Goal: Information Seeking & Learning: Learn about a topic

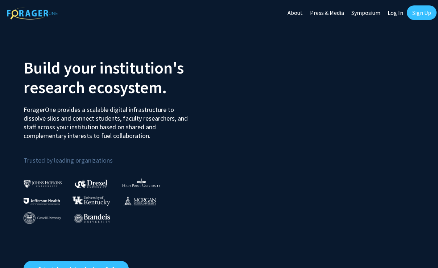
click at [400, 9] on link "Log In" at bounding box center [395, 12] width 23 height 25
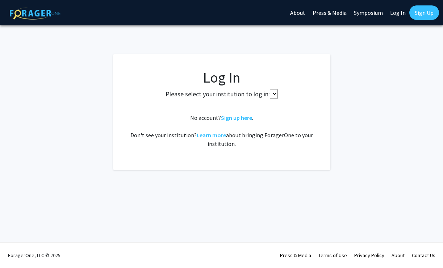
select select
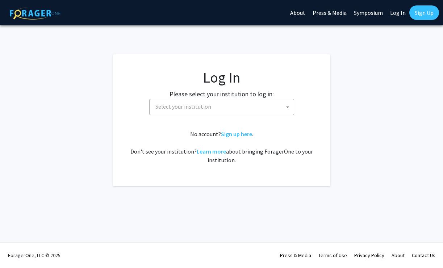
click at [254, 113] on span "Select your institution" at bounding box center [223, 106] width 141 height 15
type input "u"
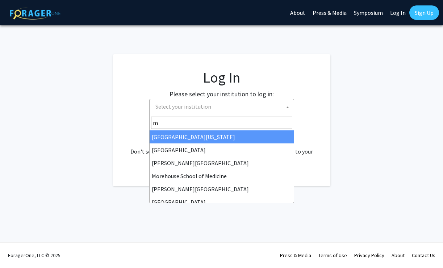
type input "ma"
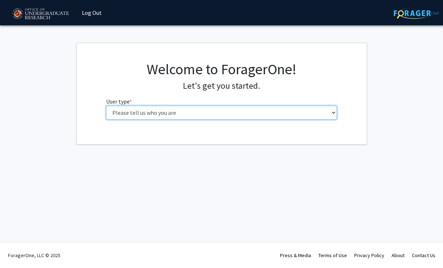
select select "1: undergrad"
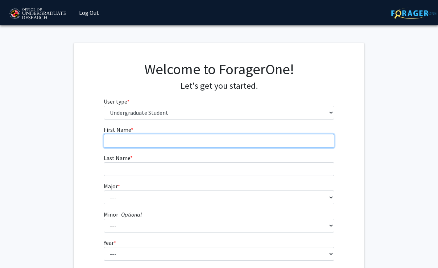
click at [258, 147] on input "First Name * required" at bounding box center [219, 141] width 231 height 14
type input "Chinaza"
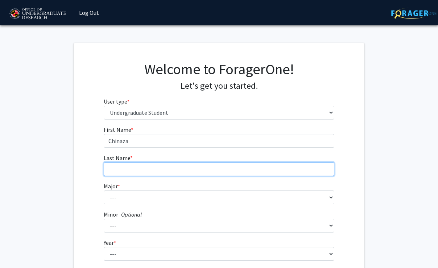
click at [254, 168] on input "Last Name * required" at bounding box center [219, 169] width 231 height 14
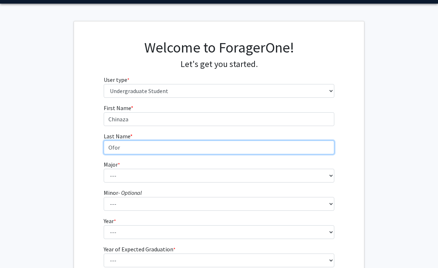
scroll to position [29, 0]
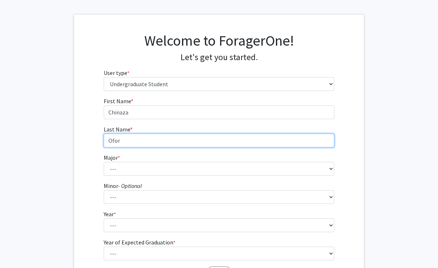
type input "Ofor"
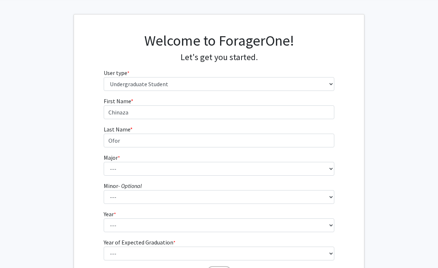
click at [258, 160] on fg-select "Major * required --- Accounting Aerospace Engineering African American and Afri…" at bounding box center [219, 164] width 231 height 22
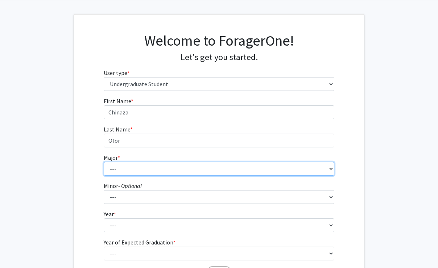
select select "80: 2381"
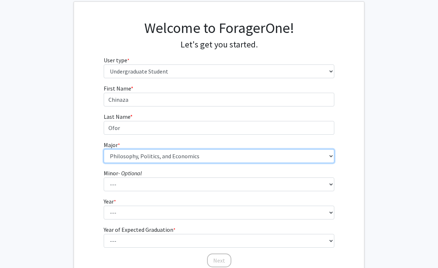
scroll to position [44, 0]
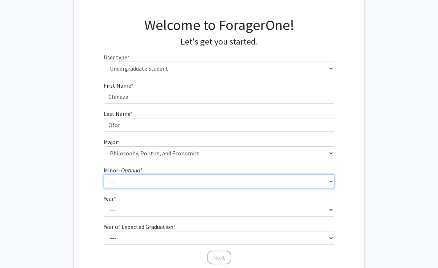
select select "93: 1896"
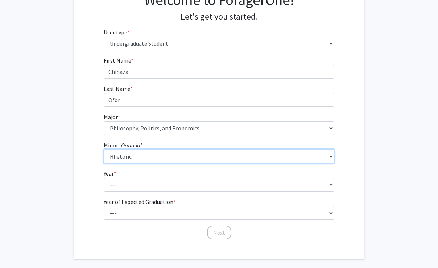
scroll to position [72, 0]
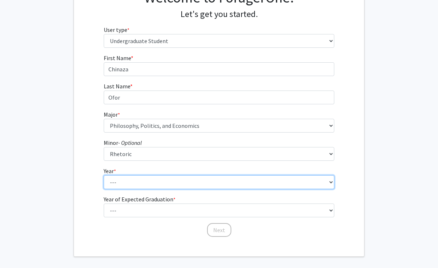
select select "4: senior"
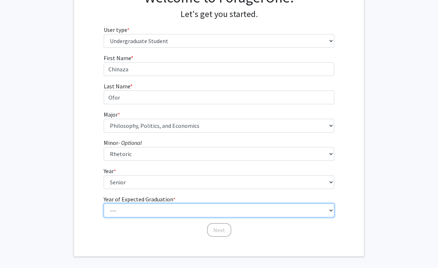
select select "2: 2026"
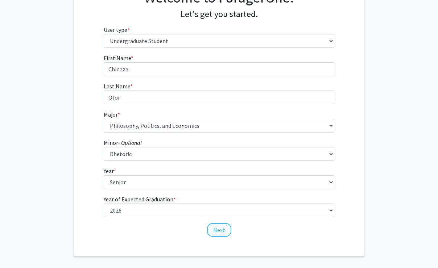
click at [226, 226] on button "Next" at bounding box center [219, 230] width 24 height 14
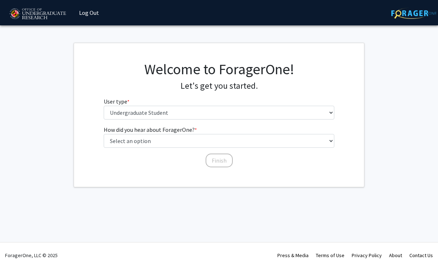
scroll to position [0, 0]
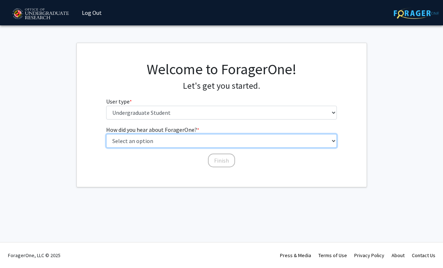
select select "3: university_website"
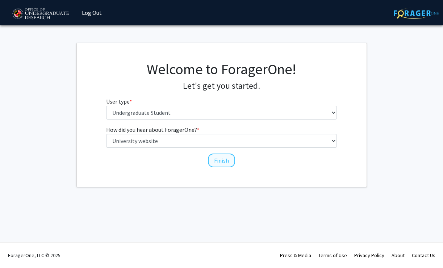
click at [209, 155] on button "Finish" at bounding box center [221, 161] width 27 height 14
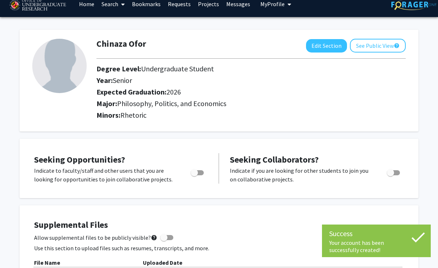
scroll to position [11, 0]
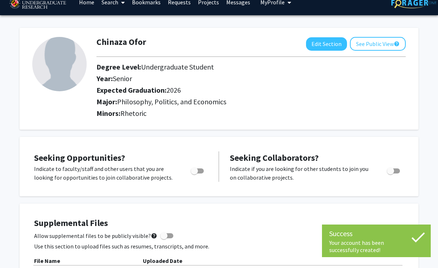
click at [209, 166] on div at bounding box center [197, 172] width 31 height 17
click at [207, 173] on div "Toggle" at bounding box center [198, 169] width 20 height 11
click at [202, 171] on span "Toggle" at bounding box center [197, 170] width 13 height 5
click at [194, 174] on input "Are you actively seeking opportunities?" at bounding box center [194, 174] width 0 height 0
checkbox input "true"
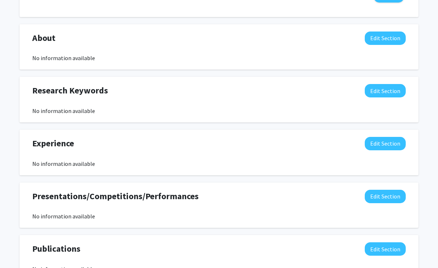
scroll to position [323, 0]
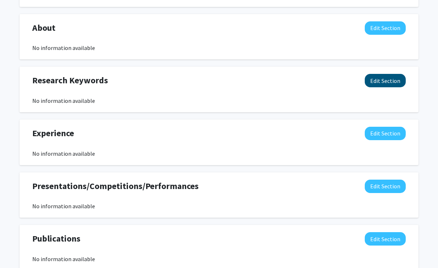
click at [368, 80] on button "Edit Section" at bounding box center [384, 80] width 41 height 13
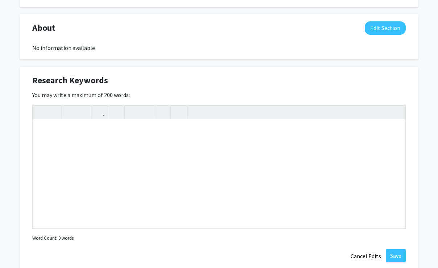
click at [368, 78] on div "Research Keywords Edit Section" at bounding box center [219, 82] width 384 height 17
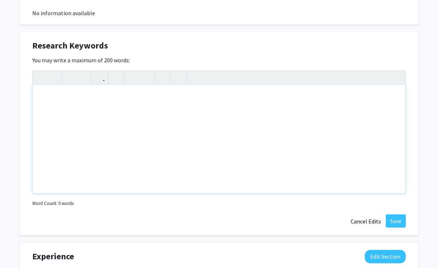
scroll to position [414, 0]
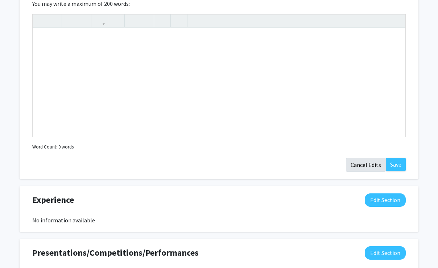
click at [366, 163] on button "Cancel Edits" at bounding box center [366, 165] width 40 height 14
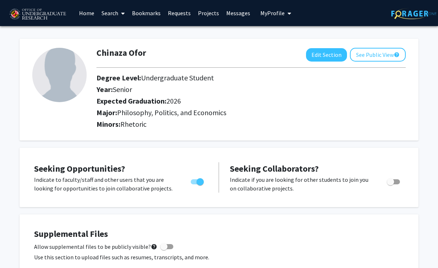
scroll to position [0, 0]
click at [122, 13] on icon at bounding box center [123, 14] width 4 height 6
click at [123, 37] on span "Faculty/Staff" at bounding box center [124, 33] width 53 height 14
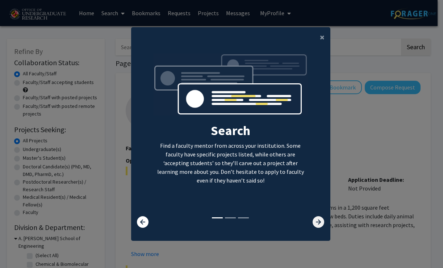
click at [314, 222] on icon at bounding box center [319, 222] width 12 height 12
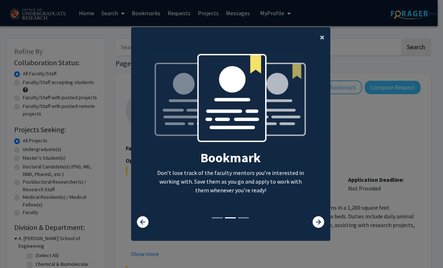
click at [315, 32] on button "×" at bounding box center [322, 37] width 16 height 20
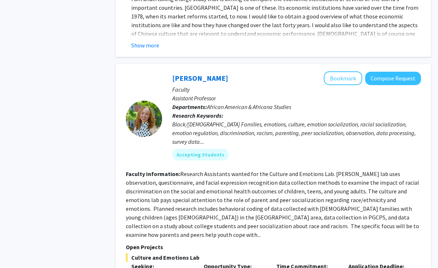
scroll to position [1337, 0]
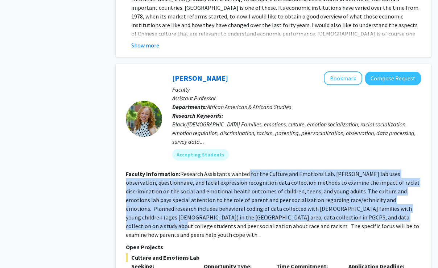
drag, startPoint x: 245, startPoint y: 167, endPoint x: 334, endPoint y: 209, distance: 98.4
click at [334, 209] on fg-read-more "Research Assistants wanted for the Culture and Emotions Lab. [PERSON_NAME] lab …" at bounding box center [272, 204] width 293 height 68
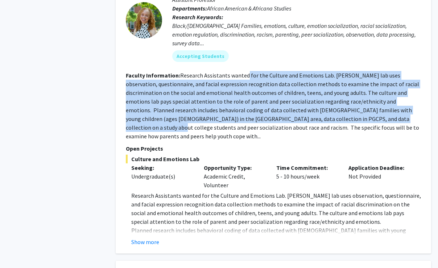
scroll to position [1438, 0]
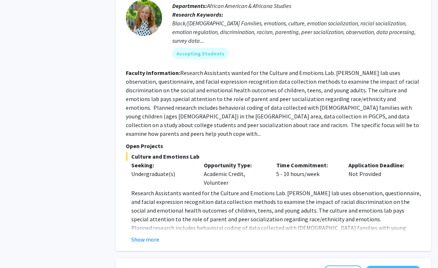
click at [154, 229] on div "[PERSON_NAME] Bookmark Compose Request Faculty Assistant Professor Departments:…" at bounding box center [273, 107] width 315 height 288
click at [154, 235] on button "Show more" at bounding box center [145, 239] width 28 height 9
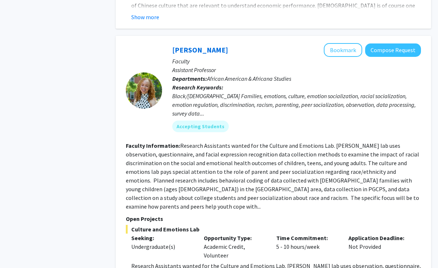
scroll to position [1363, 0]
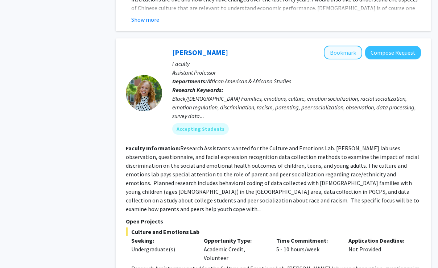
click at [337, 46] on button "Bookmark" at bounding box center [343, 53] width 38 height 14
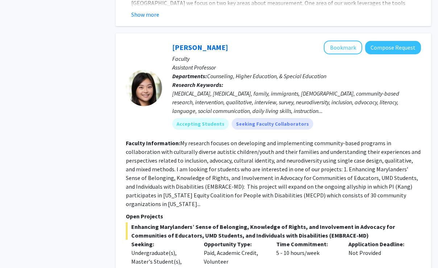
scroll to position [1998, 0]
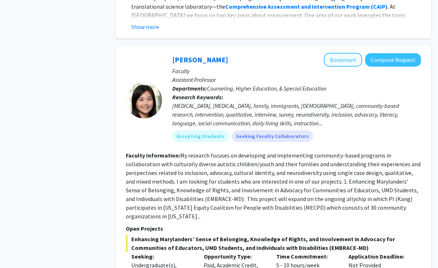
click at [345, 53] on button "Bookmark" at bounding box center [343, 60] width 38 height 14
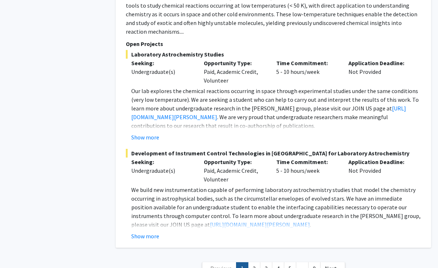
scroll to position [3462, 0]
click at [253, 263] on link "2" at bounding box center [254, 269] width 12 height 13
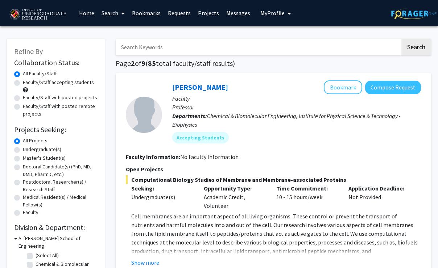
click at [70, 82] on label "Faculty/Staff accepting students" at bounding box center [58, 83] width 71 height 8
click at [28, 82] on input "Faculty/Staff accepting students" at bounding box center [25, 81] width 5 height 5
radio input "true"
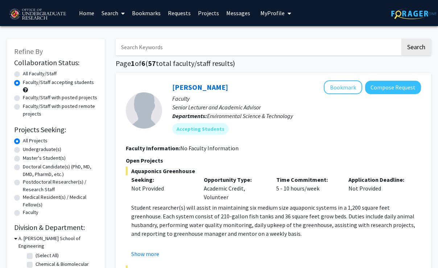
click at [54, 151] on label "Undergraduate(s)" at bounding box center [42, 150] width 38 height 8
click at [28, 150] on input "Undergraduate(s)" at bounding box center [25, 148] width 5 height 5
radio input "true"
click at [22, 103] on div "Faculty/Staff with posted projects" at bounding box center [55, 98] width 83 height 9
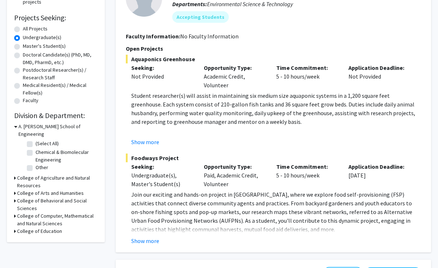
scroll to position [113, 0]
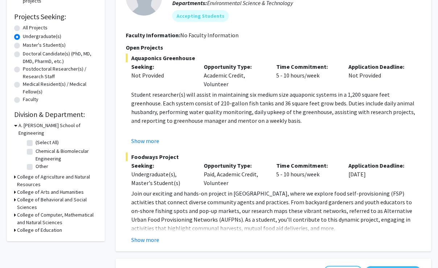
click at [15, 127] on icon at bounding box center [15, 126] width 3 height 8
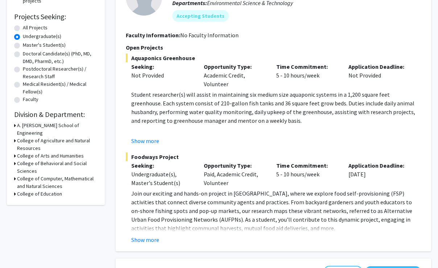
click at [14, 137] on icon at bounding box center [15, 141] width 2 height 8
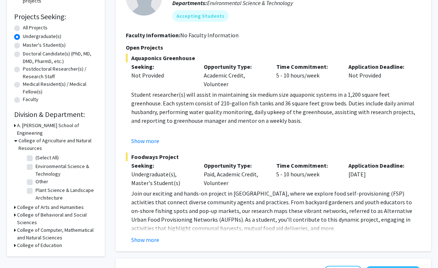
click at [14, 137] on icon at bounding box center [15, 141] width 3 height 8
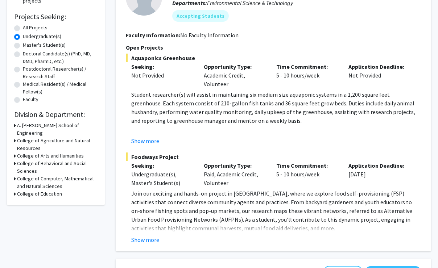
click at [13, 150] on div "Refine By Collaboration Status: Collaboration Status All Faculty/Staff Collabor…" at bounding box center [56, 65] width 98 height 279
click at [13, 146] on div "Refine By Collaboration Status: Collaboration Status All Faculty/Staff Collabor…" at bounding box center [56, 65] width 98 height 279
click at [14, 149] on div "Refine By Collaboration Status: Collaboration Status All Faculty/Staff Collabor…" at bounding box center [56, 65] width 98 height 279
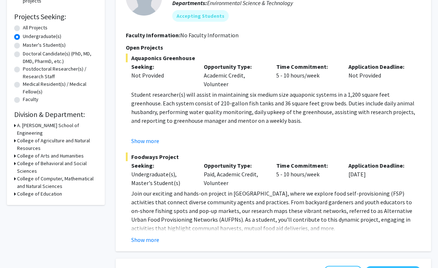
click at [26, 152] on h3 "College of Arts and Humanities" at bounding box center [50, 156] width 67 height 8
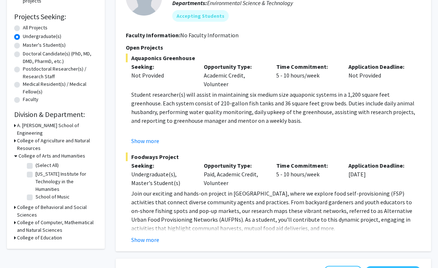
click at [36, 162] on label "(Select All)" at bounding box center [47, 166] width 23 height 8
click at [36, 162] on input "(Select All)" at bounding box center [38, 164] width 5 height 5
checkbox input "true"
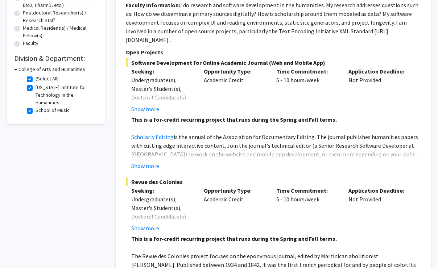
scroll to position [103, 0]
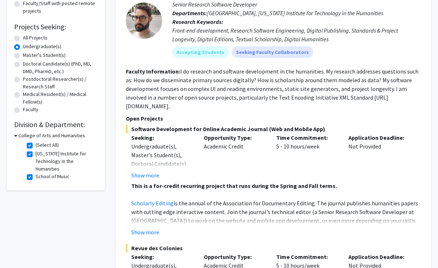
click at [29, 143] on fg-checkbox "(Select All) (Select All)" at bounding box center [61, 145] width 69 height 9
click at [17, 139] on div "College of Arts and Humanities" at bounding box center [55, 136] width 83 height 8
click at [15, 137] on icon at bounding box center [15, 136] width 3 height 8
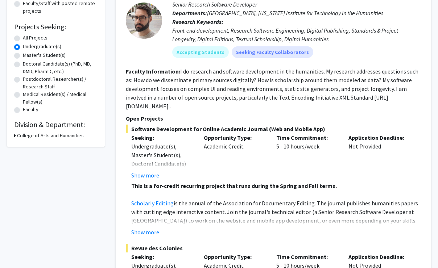
click at [25, 136] on h3 "College of Arts and Humanities" at bounding box center [50, 136] width 67 height 8
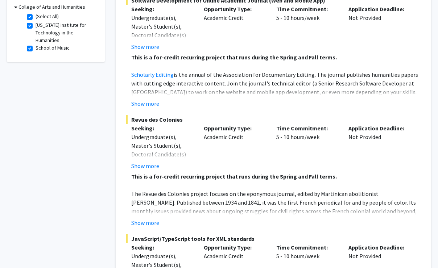
scroll to position [145, 0]
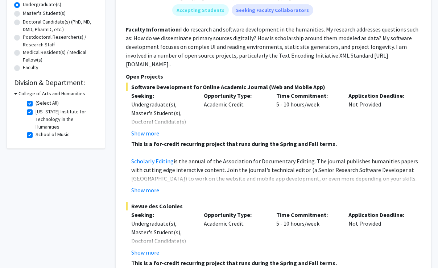
click at [52, 118] on label "[US_STATE] Institute for Technology in the Humanities" at bounding box center [66, 119] width 60 height 23
click at [40, 113] on input "[US_STATE] Institute for Technology in the Humanities" at bounding box center [38, 110] width 5 height 5
checkbox input "false"
checkbox input "true"
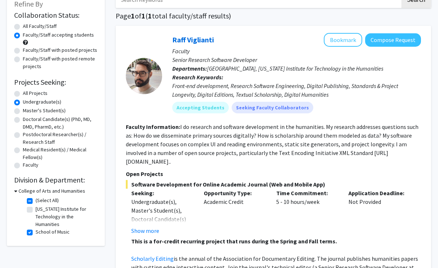
scroll to position [110, 0]
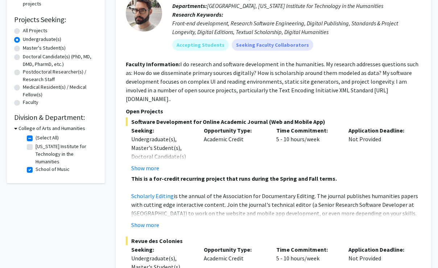
click at [36, 171] on label "School of Music" at bounding box center [53, 170] width 34 height 8
click at [36, 170] on input "School of Music" at bounding box center [38, 168] width 5 height 5
checkbox input "false"
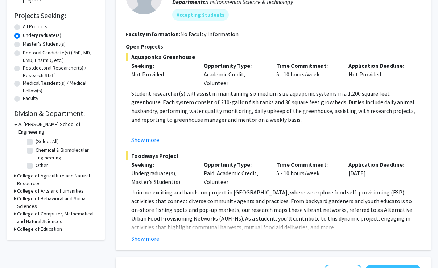
scroll to position [124, 0]
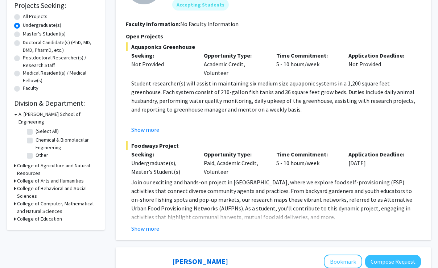
click at [13, 182] on div "Refine By Collaboration Status: Collaboration Status All Faculty/Staff Collabor…" at bounding box center [56, 73] width 98 height 316
click at [15, 185] on icon at bounding box center [15, 189] width 2 height 8
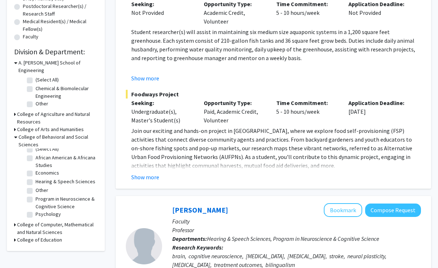
scroll to position [177, 0]
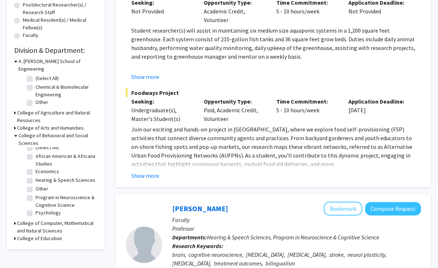
click at [36, 220] on h3 "College of Computer, Mathematical and Natural Sciences" at bounding box center [57, 227] width 80 height 15
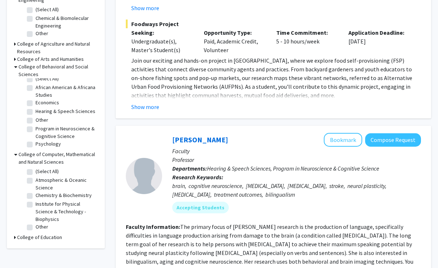
scroll to position [261, 0]
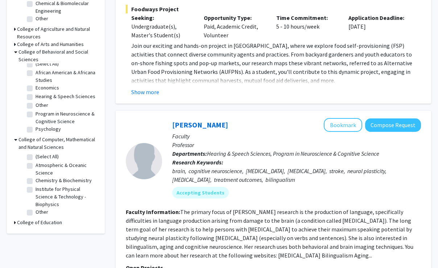
click at [36, 219] on h3 "College of Education" at bounding box center [39, 223] width 45 height 8
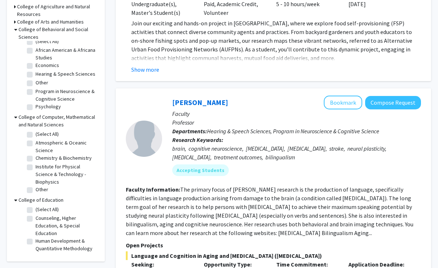
scroll to position [285, 0]
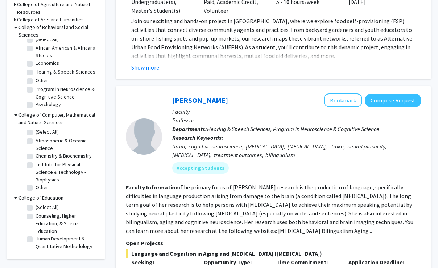
click at [42, 241] on label "Human Development & Quantitative Methodology" at bounding box center [66, 242] width 60 height 15
click at [40, 240] on input "Human Development & Quantitative Methodology" at bounding box center [38, 237] width 5 height 5
checkbox input "true"
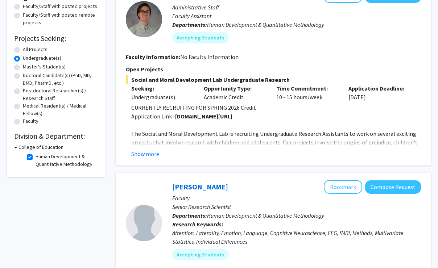
scroll to position [50, 0]
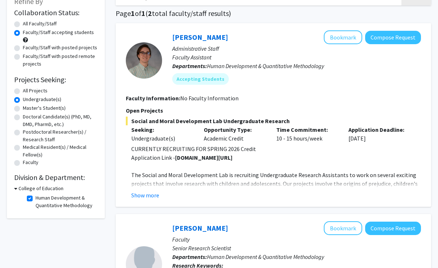
click at [17, 189] on div "College of Education" at bounding box center [55, 189] width 83 height 8
click at [16, 191] on icon at bounding box center [15, 189] width 3 height 8
click at [22, 190] on h3 "College of Education" at bounding box center [39, 189] width 45 height 8
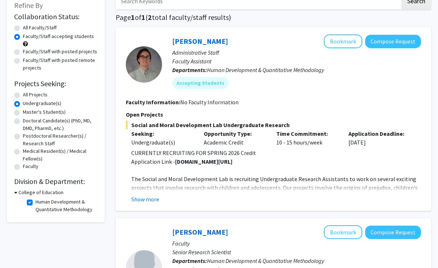
scroll to position [45, 0]
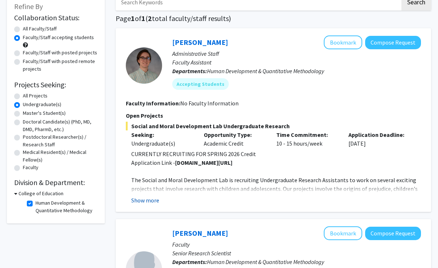
click at [155, 201] on button "Show more" at bounding box center [145, 200] width 28 height 9
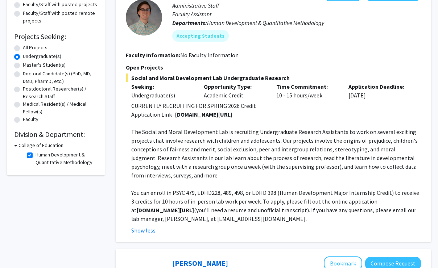
scroll to position [93, 0]
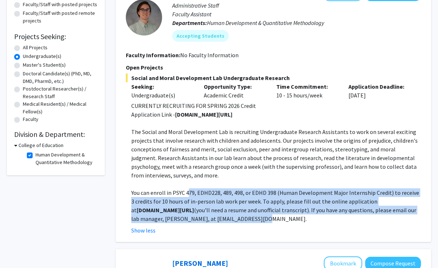
drag, startPoint x: 189, startPoint y: 193, endPoint x: 263, endPoint y: 218, distance: 78.1
click at [263, 218] on p "You can enroll in PSYC 479, EDHD228, 489, 498, or EDHD 398 (Human Development M…" at bounding box center [275, 205] width 289 height 35
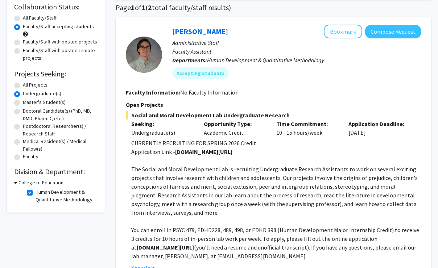
scroll to position [44, 0]
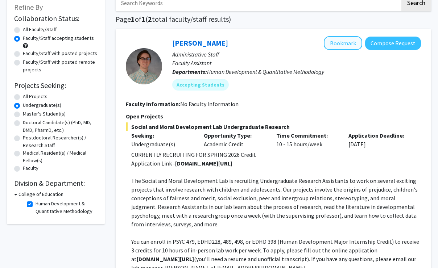
click at [342, 47] on button "Bookmark" at bounding box center [343, 43] width 38 height 14
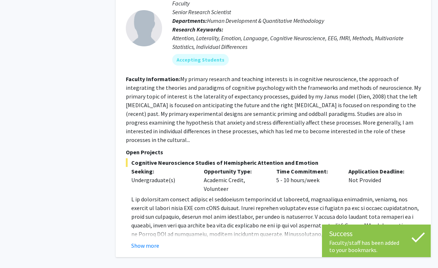
scroll to position [367, 0]
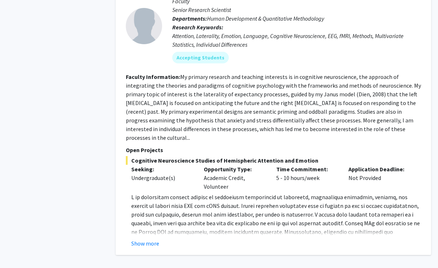
click at [136, 231] on fg-read-more "Show more" at bounding box center [273, 220] width 295 height 55
click at [144, 239] on button "Show more" at bounding box center [145, 243] width 28 height 9
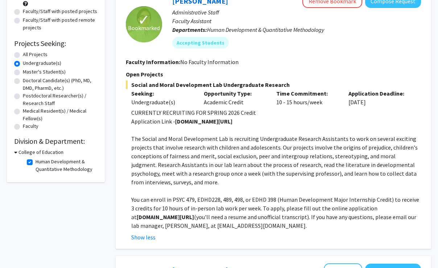
scroll to position [29, 0]
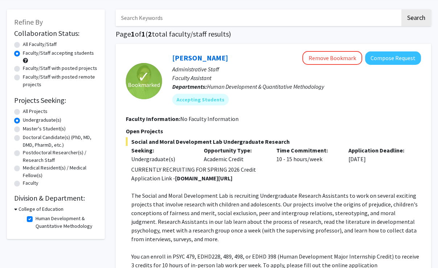
click at [69, 237] on div "Refine By Collaboration Status: Collaboration Status All Faculty/Staff Collabor…" at bounding box center [56, 124] width 98 height 230
click at [66, 230] on label "Human Development & Quantitative Methodology" at bounding box center [66, 222] width 60 height 15
click at [40, 220] on input "Human Development & Quantitative Methodology" at bounding box center [38, 217] width 5 height 5
checkbox input "false"
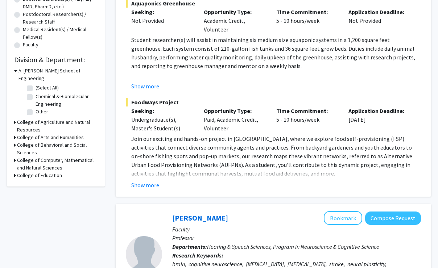
scroll to position [183, 0]
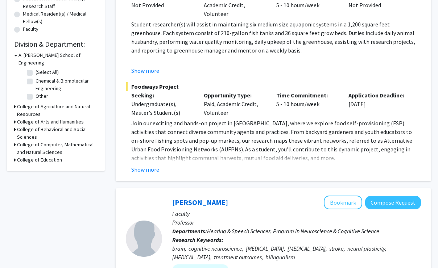
click at [15, 156] on icon at bounding box center [15, 160] width 2 height 8
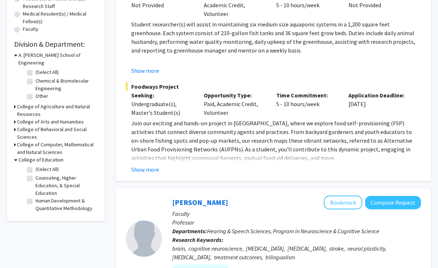
click at [39, 174] on label "Counseling, Higher Education, & Special Education" at bounding box center [66, 185] width 60 height 23
click at [39, 174] on input "Counseling, Higher Education, & Special Education" at bounding box center [38, 176] width 5 height 5
checkbox input "true"
